Goal: Task Accomplishment & Management: Use online tool/utility

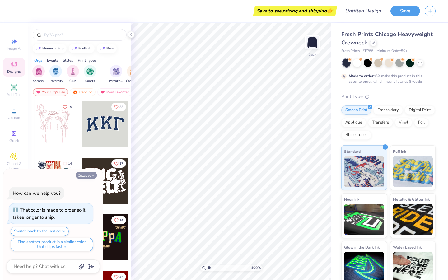
click at [90, 175] on button "Collapse" at bounding box center [86, 175] width 21 height 7
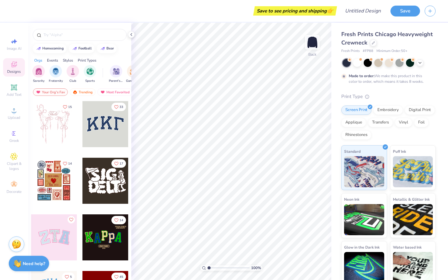
click at [31, 181] on div at bounding box center [8, 181] width 46 height 46
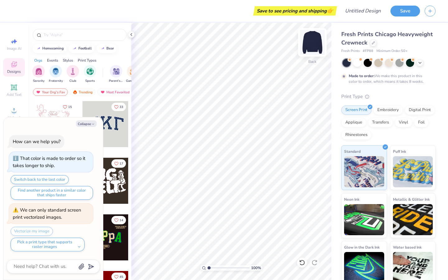
click at [311, 42] on img at bounding box center [312, 42] width 25 height 25
click at [88, 123] on button "Collapse" at bounding box center [86, 123] width 21 height 7
type textarea "x"
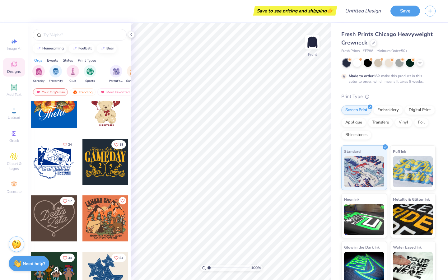
scroll to position [253, 0]
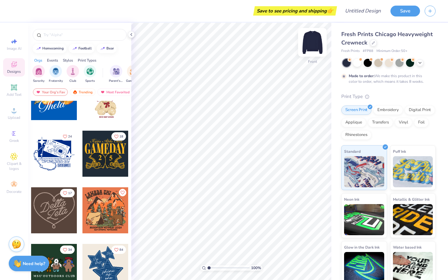
click at [312, 39] on img at bounding box center [312, 42] width 25 height 25
click at [56, 215] on div at bounding box center [54, 210] width 46 height 46
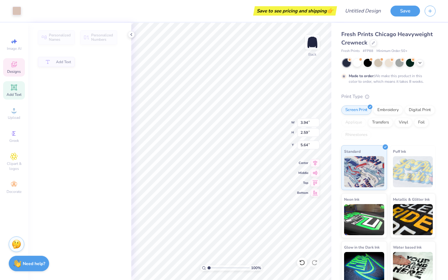
type input "3.94"
type input "2.59"
type input "5.64"
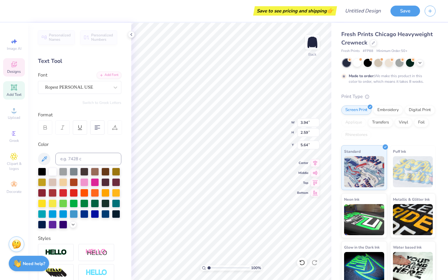
scroll to position [5, 1]
type textarea "Lambda"
click at [270, 117] on div "100 % Back W 3.94 3.94 " H 2.59 2.59 " Y 5.64 5.64 " Center Middle Top Bottom" at bounding box center [231, 151] width 200 height 257
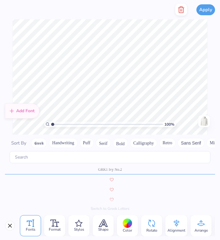
scroll to position [1336, 0]
click at [39, 142] on button "Greek" at bounding box center [39, 143] width 16 height 10
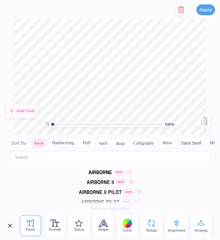
scroll to position [0, 0]
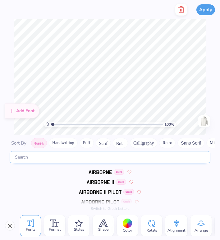
click at [87, 158] on input "text" at bounding box center [110, 157] width 201 height 12
type input "B"
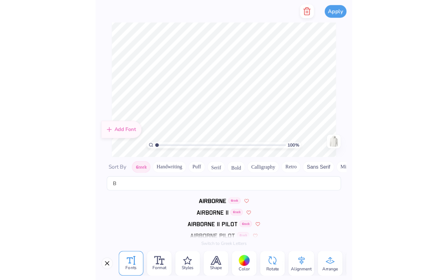
scroll to position [5, 1]
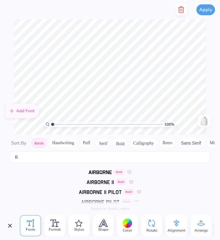
type textarea "A"
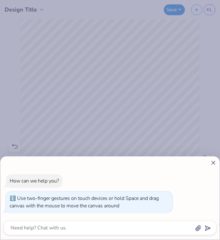
drag, startPoint x: 53, startPoint y: 162, endPoint x: 45, endPoint y: 163, distance: 7.6
type input "1"
click at [51, 163] on input "range" at bounding box center [107, 163] width 112 height 6
click at [214, 162] on line at bounding box center [213, 162] width 3 height 3
type textarea "x"
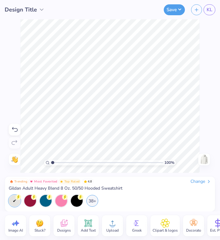
click at [205, 159] on img at bounding box center [204, 160] width 10 height 10
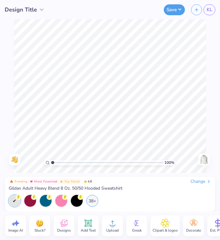
click at [204, 159] on img at bounding box center [204, 160] width 10 height 10
click at [136, 223] on circle at bounding box center [136, 223] width 4 height 4
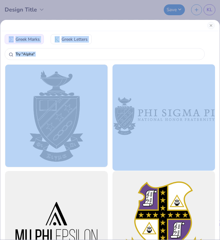
drag, startPoint x: 124, startPoint y: 23, endPoint x: 132, endPoint y: 109, distance: 85.8
click at [132, 109] on div "Greek Marks Greek Letters" at bounding box center [110, 130] width 220 height 220
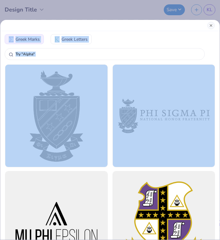
click at [212, 22] on button "Close" at bounding box center [210, 25] width 7 height 7
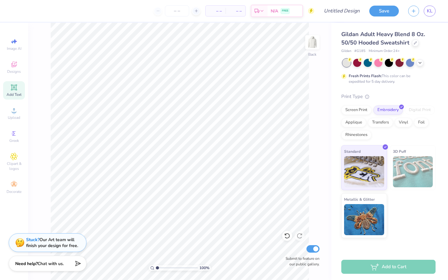
click at [13, 89] on icon at bounding box center [14, 87] width 5 height 5
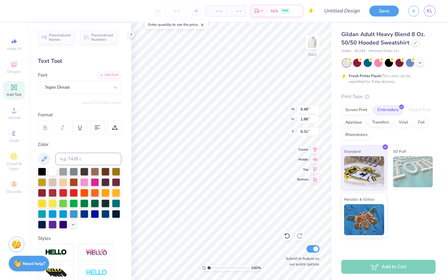
scroll to position [5, 4]
type textarea "UNIVERSITY OF REDLANDS"
click at [103, 86] on div "Super Dream" at bounding box center [76, 87] width 65 height 10
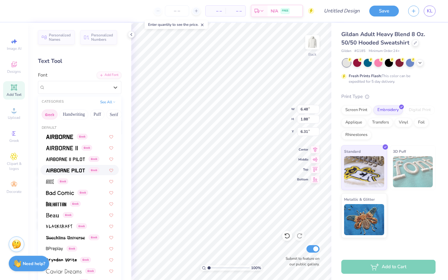
click at [66, 168] on img at bounding box center [65, 170] width 39 height 4
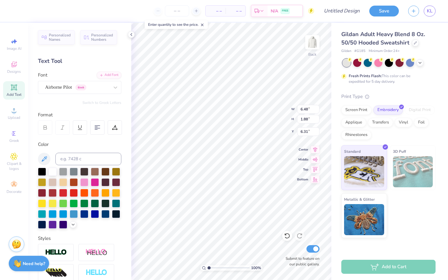
scroll to position [5, 4]
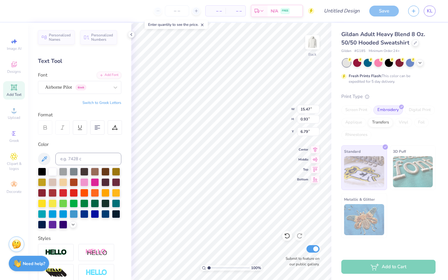
type input "7.25"
type input "7.67"
type input "0.46"
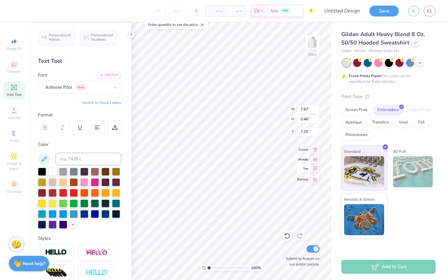
scroll to position [5, 4]
